Goal: Go to known website: Access a specific website the user already knows

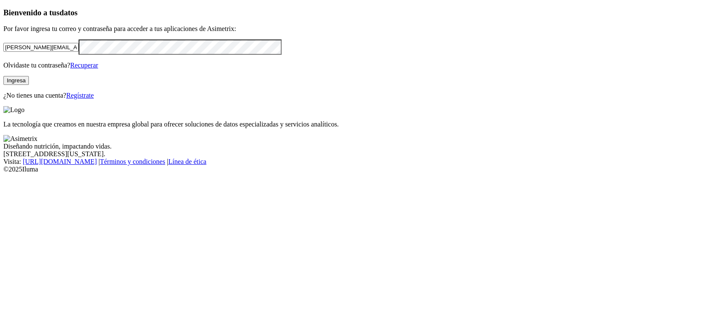
click at [79, 52] on input "[PERSON_NAME][EMAIL_ADDRESS][PERSON_NAME][DOMAIN_NAME]" at bounding box center [40, 47] width 75 height 9
type input "[PERSON_NAME][EMAIL_ADDRESS][PERSON_NAME][DOMAIN_NAME]"
click at [29, 85] on button "Ingresa" at bounding box center [15, 80] width 25 height 9
